Goal: Task Accomplishment & Management: Manage account settings

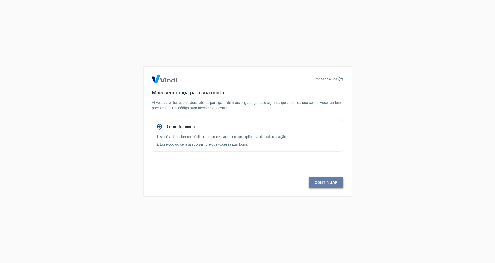
click at [325, 183] on link "Continuar" at bounding box center [326, 182] width 34 height 11
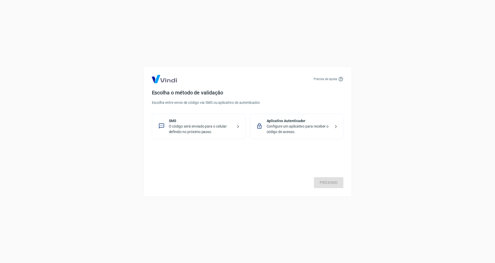
click at [299, 131] on p "Configure um aplicativo para receber o código de acesso." at bounding box center [299, 129] width 64 height 11
click at [330, 183] on link "Próximo" at bounding box center [328, 182] width 29 height 11
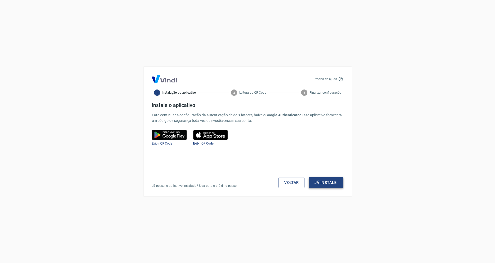
click at [325, 184] on button "Já instalei" at bounding box center [326, 182] width 35 height 11
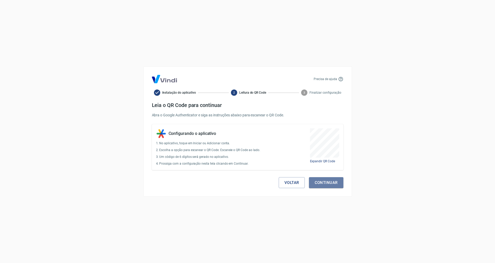
click at [325, 185] on button "Continuar" at bounding box center [326, 182] width 34 height 11
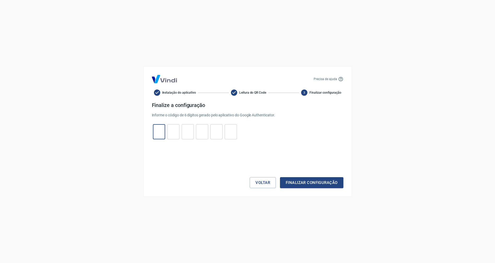
click at [157, 134] on input "tel" at bounding box center [159, 131] width 12 height 11
type input "9"
type input "0"
type input "5"
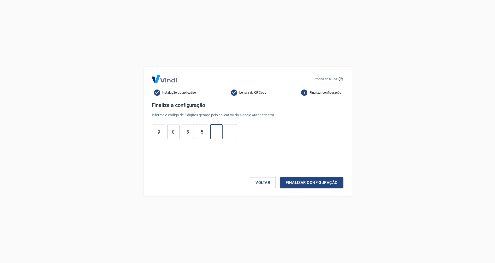
type input "5"
type input "2"
click at [313, 183] on button "Finalizar configuração" at bounding box center [311, 182] width 63 height 11
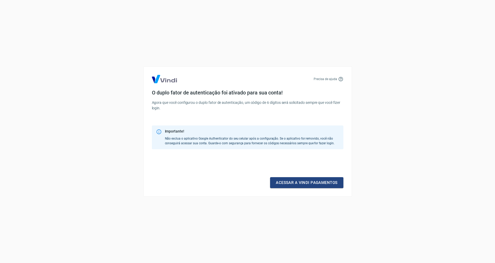
click at [313, 183] on link "Acessar a Vindi pagamentos" at bounding box center [306, 182] width 73 height 11
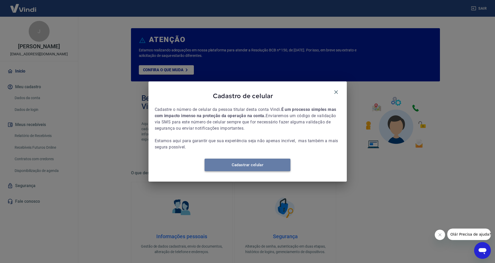
click at [254, 167] on link "Cadastrar celular" at bounding box center [248, 165] width 86 height 13
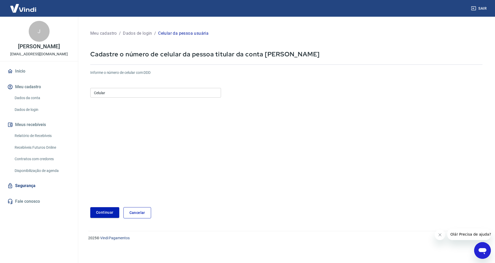
click at [124, 89] on input "Celular" at bounding box center [155, 93] width 131 height 10
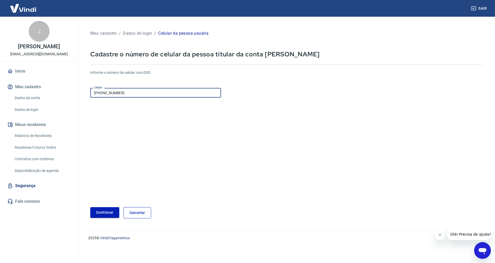
type input "(51) 99590-8007"
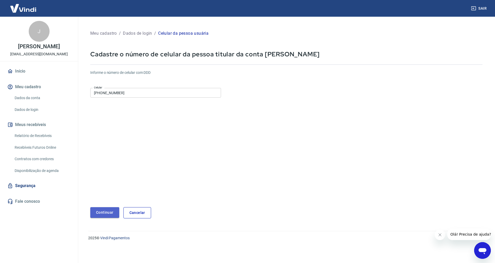
click at [111, 214] on button "Continuar" at bounding box center [104, 212] width 29 height 11
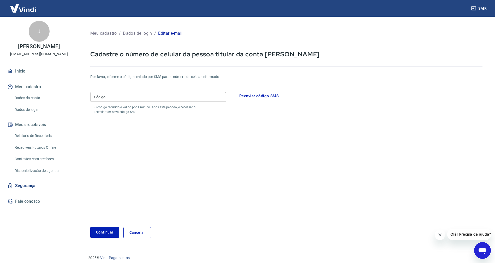
click at [193, 97] on input "Código" at bounding box center [158, 97] width 136 height 10
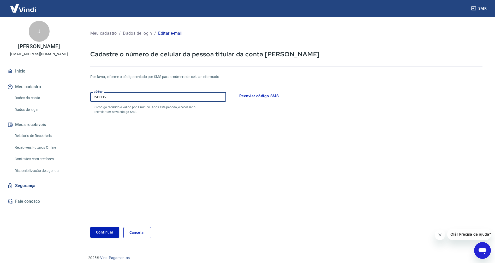
click at [90, 227] on button "Continuar" at bounding box center [104, 232] width 29 height 11
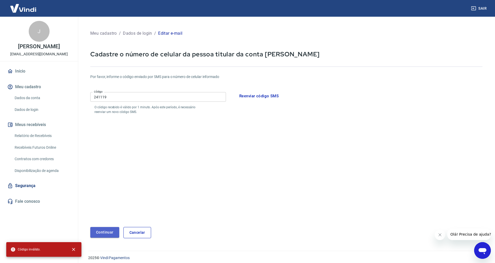
click at [104, 231] on button "Continuar" at bounding box center [104, 232] width 29 height 11
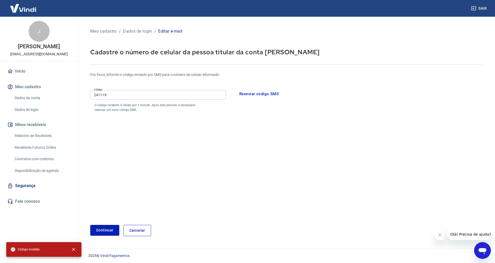
click at [100, 95] on input "241119" at bounding box center [158, 95] width 136 height 10
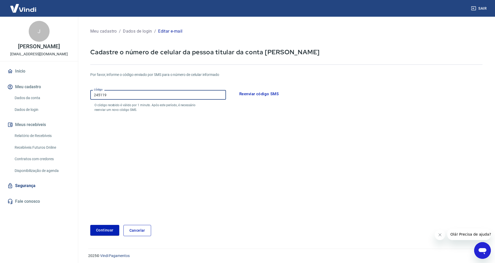
type input "245119"
click at [90, 225] on button "Continuar" at bounding box center [104, 230] width 29 height 11
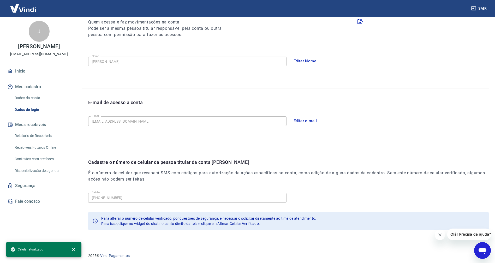
scroll to position [71, 0]
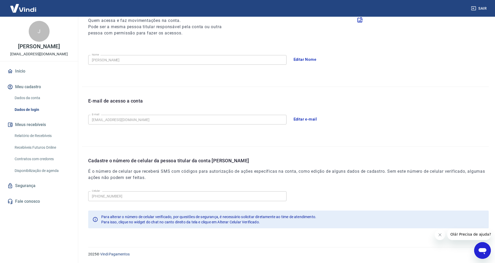
click at [41, 136] on link "Relatório de Recebíveis" at bounding box center [42, 136] width 59 height 11
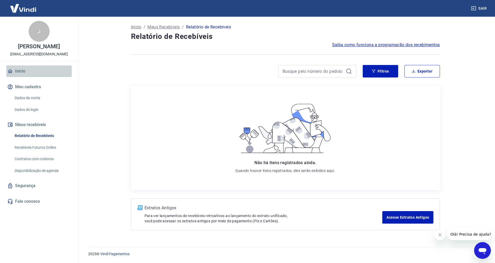
click at [21, 75] on link "Início" at bounding box center [39, 71] width 66 height 11
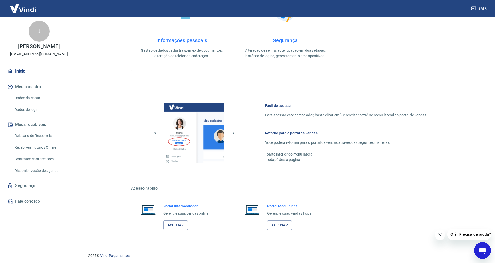
scroll to position [198, 0]
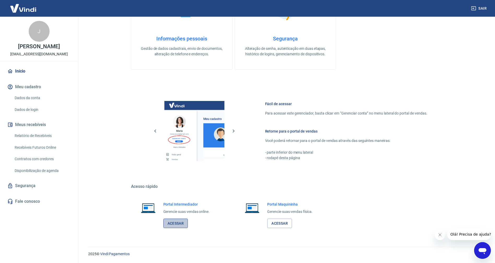
click at [181, 225] on link "Acessar" at bounding box center [175, 224] width 25 height 10
